Goal: Information Seeking & Learning: Learn about a topic

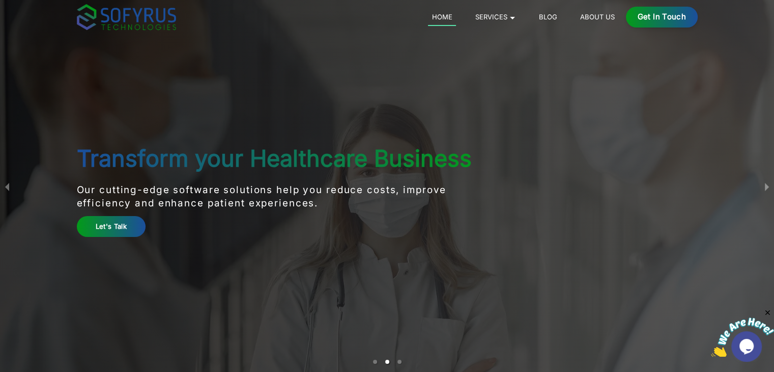
click at [390, 253] on main "Transform your Healthcare Business Our cutting-edge software solutions help you…" at bounding box center [387, 186] width 651 height 372
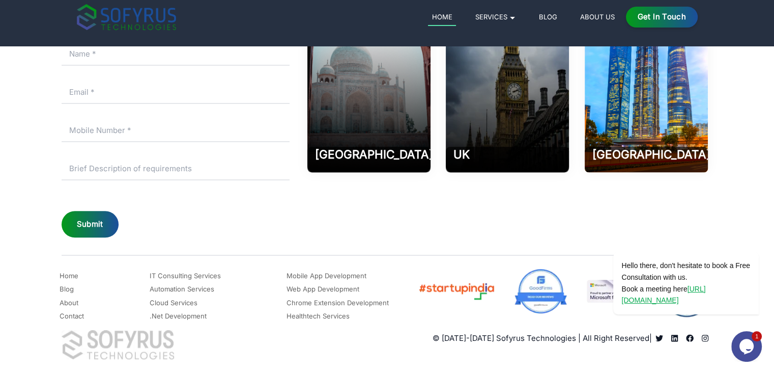
scroll to position [4720, 0]
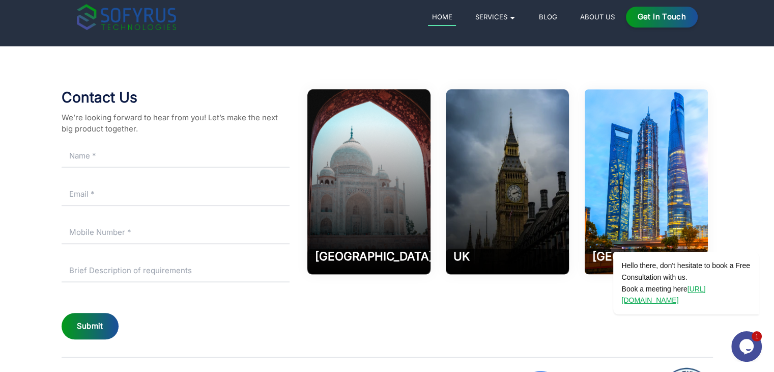
click at [747, 345] on icon "Chat widget" at bounding box center [746, 345] width 14 height 15
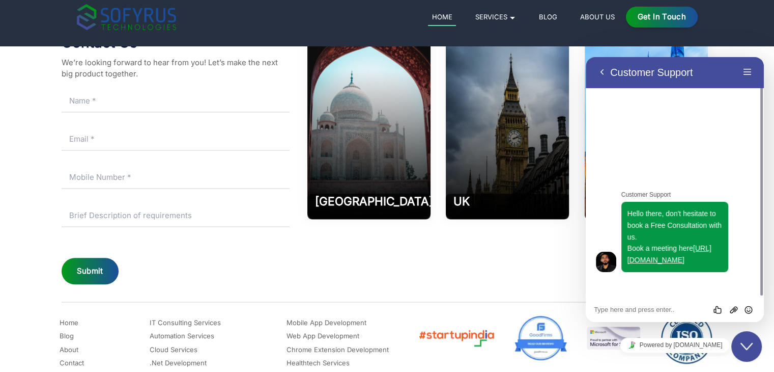
scroll to position [4821, 0]
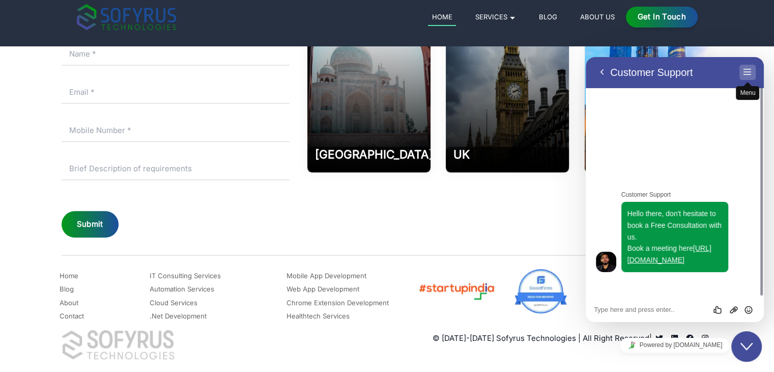
click at [742, 74] on button "Menu" at bounding box center [747, 72] width 16 height 15
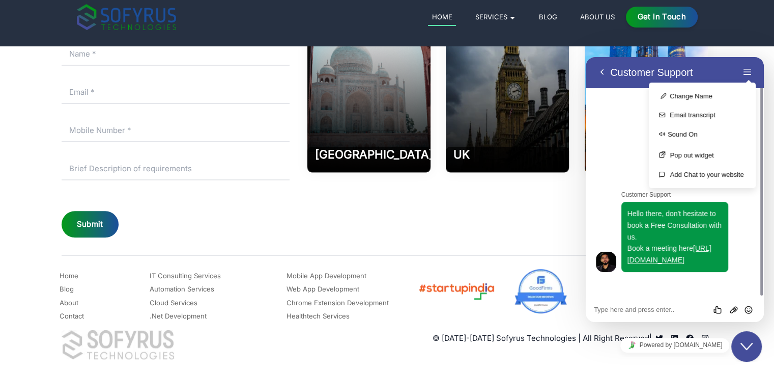
click at [622, 119] on div "Customer Support Hello there, don't hesitate to book a Free Consultation with u…" at bounding box center [675, 192] width 178 height 209
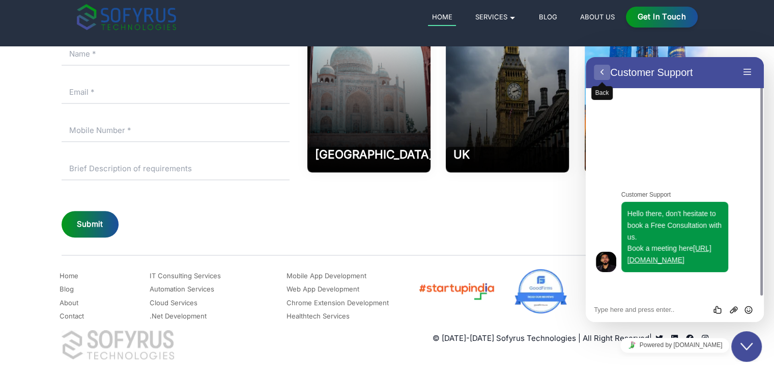
click at [596, 75] on button "Back" at bounding box center [602, 72] width 16 height 15
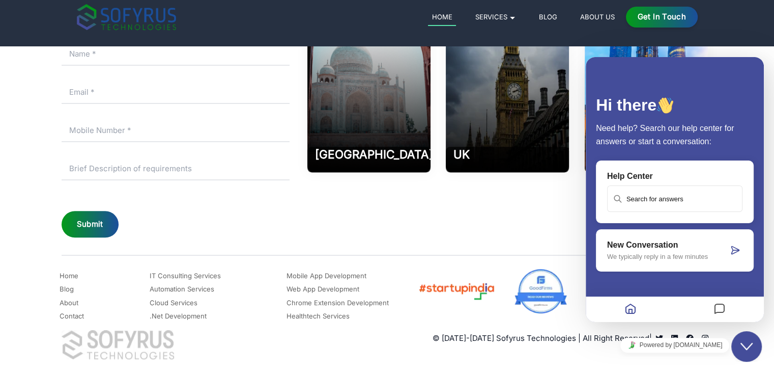
click at [575, 233] on div "[GEOGRAPHIC_DATA] 202002 Phone [PHONE_NUMBER] Email: [EMAIL_ADDRESS][DOMAIN_NAM…" at bounding box center [507, 113] width 410 height 252
click at [753, 347] on div "Close Chat This icon closes the chat window." at bounding box center [746, 346] width 31 height 12
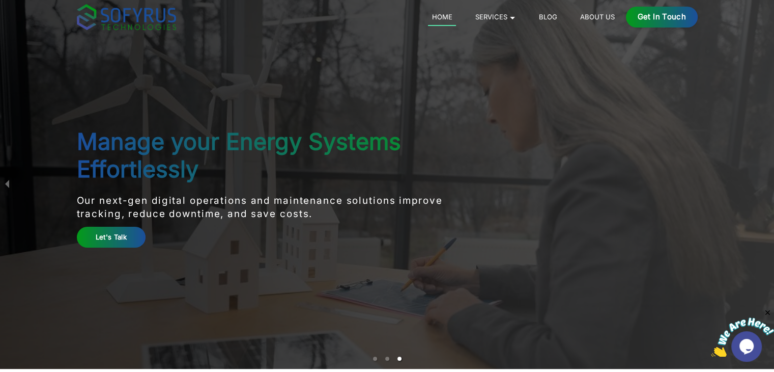
scroll to position [0, 0]
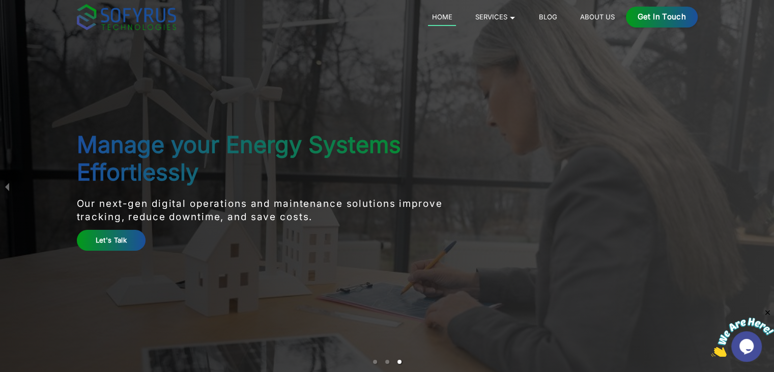
click at [591, 17] on link "About Us" at bounding box center [597, 17] width 42 height 12
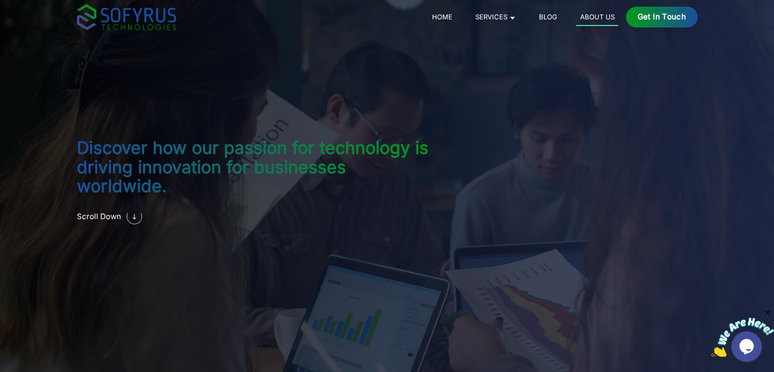
click at [134, 209] on img at bounding box center [134, 216] width 15 height 15
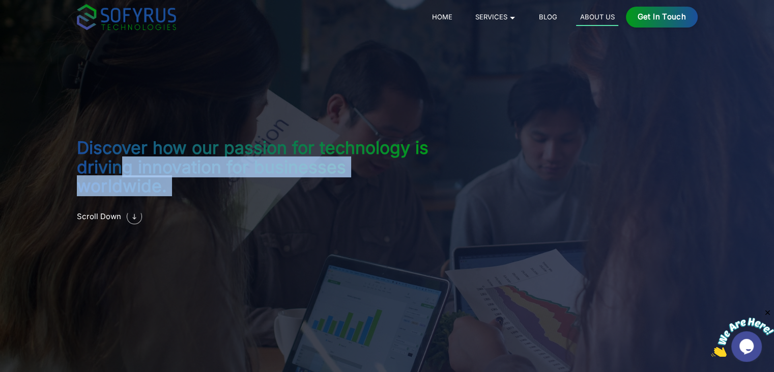
drag, startPoint x: 126, startPoint y: 179, endPoint x: 134, endPoint y: 248, distance: 69.7
click at [134, 248] on div "Discover how our passion for technology is driving innovation for businesses wo…" at bounding box center [387, 186] width 651 height 372
drag, startPoint x: 99, startPoint y: 171, endPoint x: 162, endPoint y: 214, distance: 76.6
click at [162, 214] on div "Discover how our passion for technology is driving innovation for businesses wo…" at bounding box center [258, 186] width 362 height 96
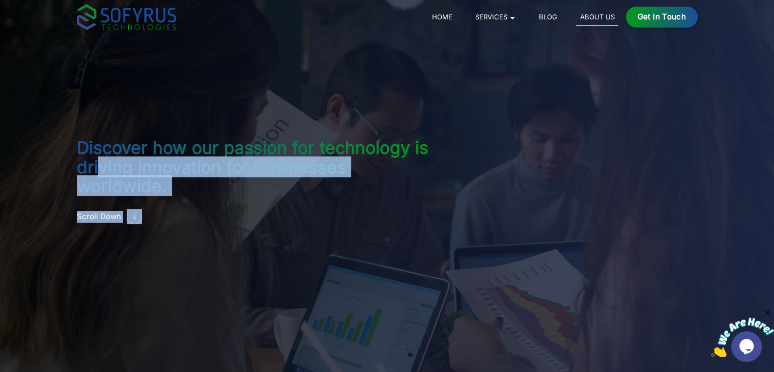
click at [162, 214] on link "Scroll Down" at bounding box center [258, 216] width 362 height 35
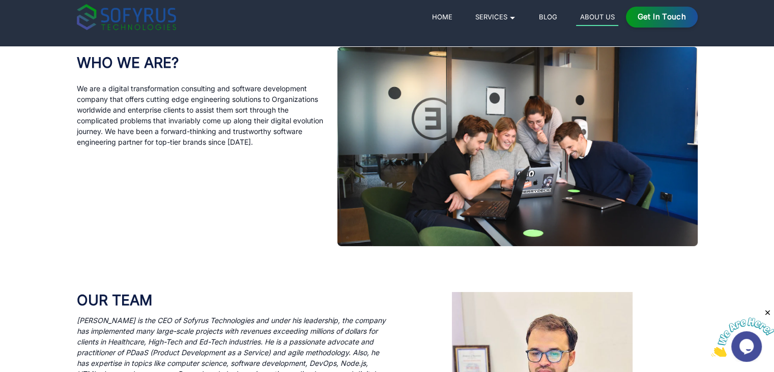
scroll to position [372, 0]
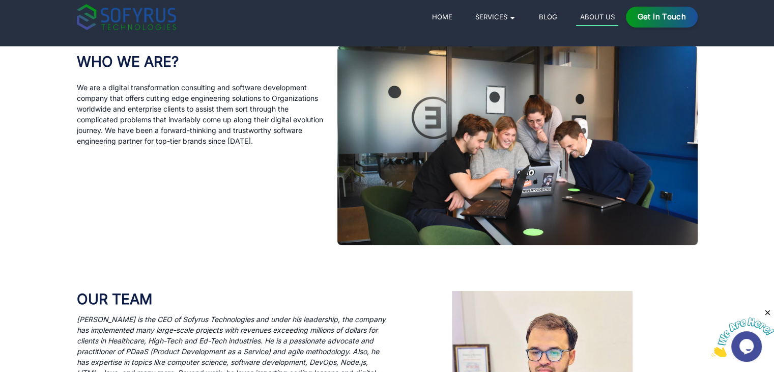
click at [242, 207] on div "WHO WE ARE ? We are a digital transformation consulting and software developmen…" at bounding box center [201, 145] width 248 height 199
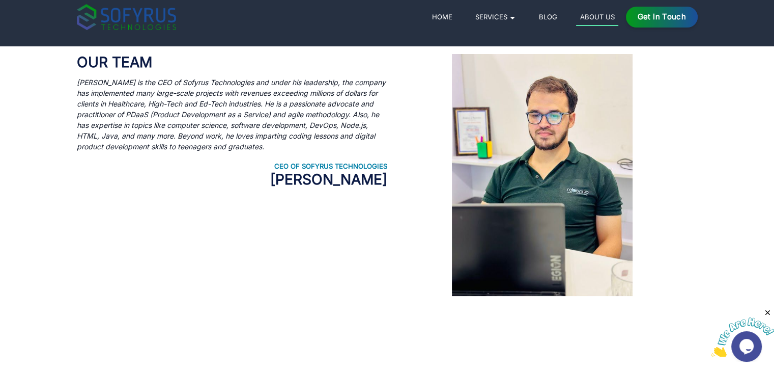
scroll to position [626, 0]
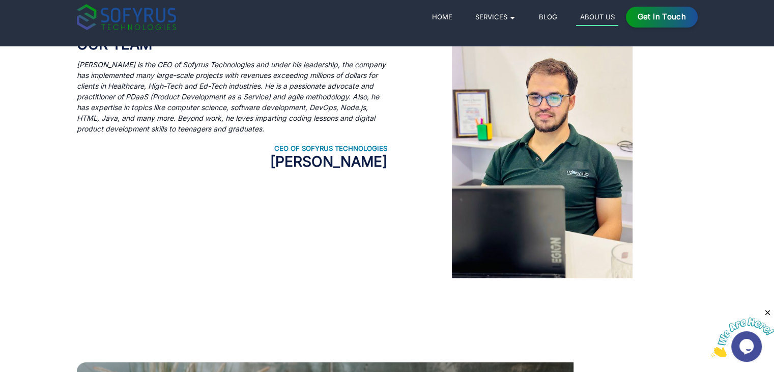
click at [767, 312] on icon "Close" at bounding box center [767, 312] width 9 height 9
click at [671, 228] on div at bounding box center [542, 157] width 310 height 242
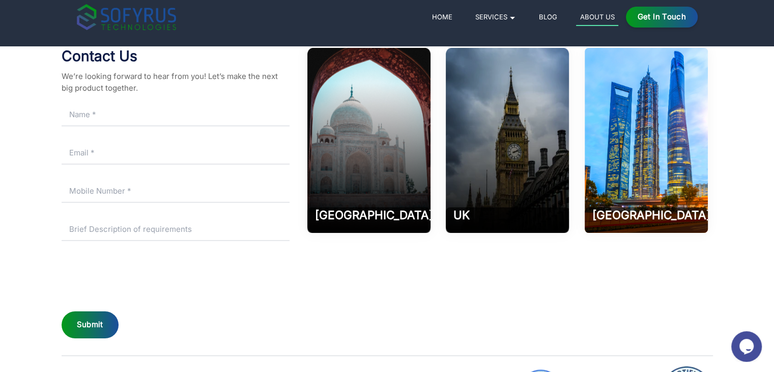
scroll to position [1472, 0]
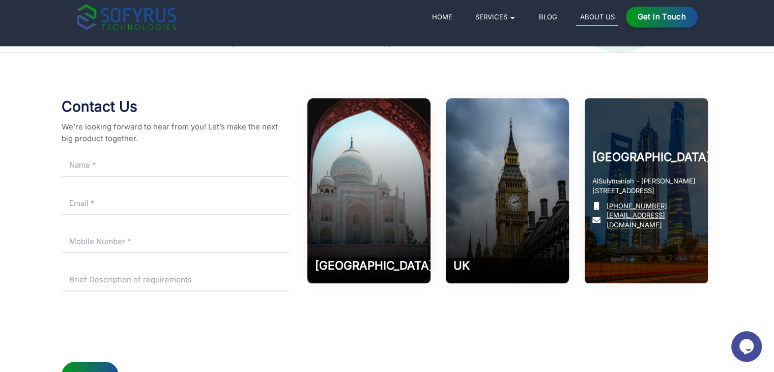
drag, startPoint x: 643, startPoint y: 178, endPoint x: 693, endPoint y: 191, distance: 51.1
click at [693, 191] on p "AlSulymaniah - [PERSON_NAME][STREET_ADDRESS]" at bounding box center [646, 185] width 108 height 19
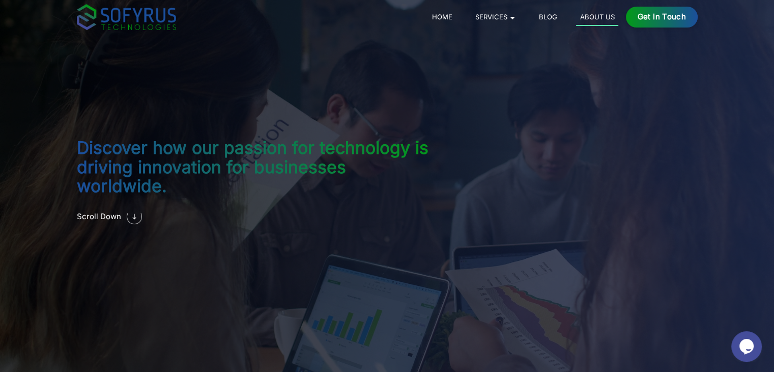
scroll to position [0, 0]
click at [127, 209] on img at bounding box center [134, 216] width 15 height 15
